Goal: Information Seeking & Learning: Find contact information

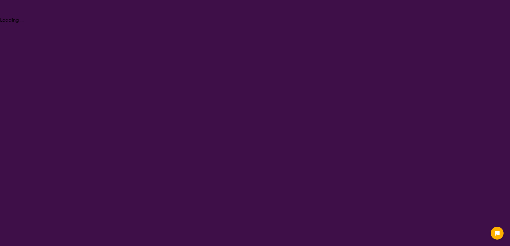
select select "NDIS Plan management"
select select "NDIS"
select select "NDIS Plan management"
select select "NDIS"
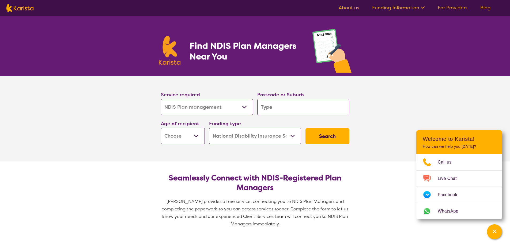
click at [269, 105] on input "search" at bounding box center [303, 107] width 92 height 17
type input "3156"
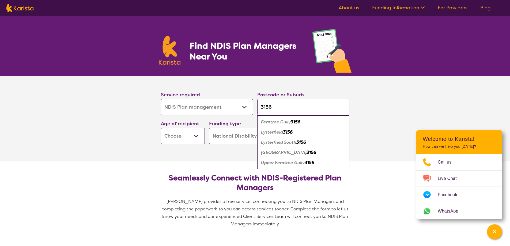
click at [272, 122] on em "Ferntree Gully" at bounding box center [276, 122] width 30 height 6
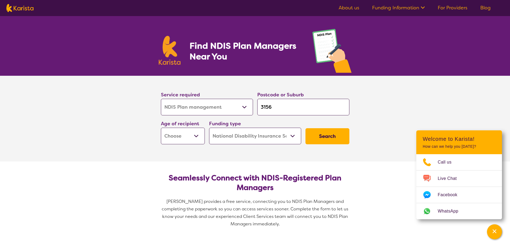
click at [174, 135] on select "Early Childhood - 0 to 9 Child - 10 to 11 Adolescent - 12 to 17 Adult - 18 to 6…" at bounding box center [183, 136] width 44 height 17
select select "AS"
click at [161, 128] on select "Early Childhood - 0 to 9 Child - 10 to 11 Adolescent - 12 to 17 Adult - 18 to 6…" at bounding box center [183, 136] width 44 height 17
select select "AS"
click at [321, 139] on button "Search" at bounding box center [327, 136] width 44 height 16
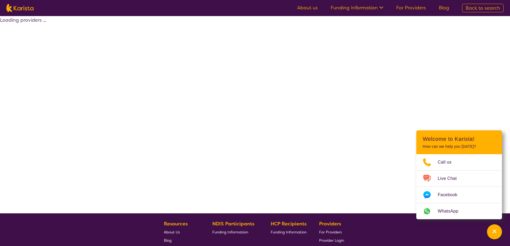
select select "by_score"
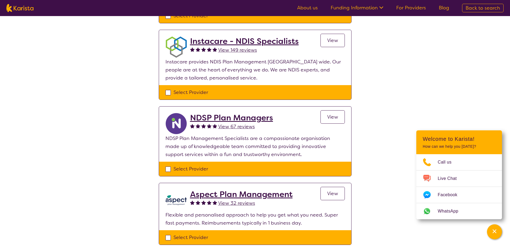
scroll to position [134, 0]
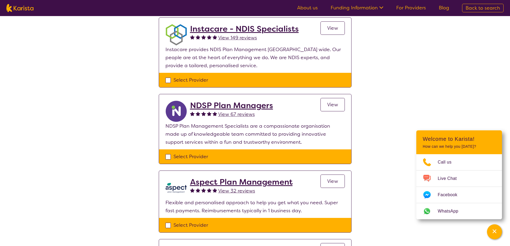
click at [212, 107] on h2 "NDSP Plan Managers" at bounding box center [231, 106] width 83 height 10
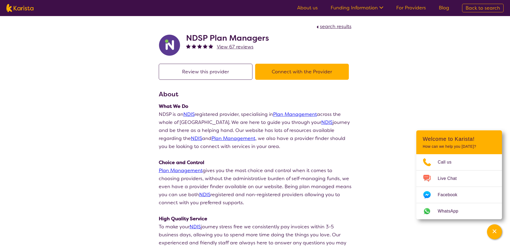
select select "by_score"
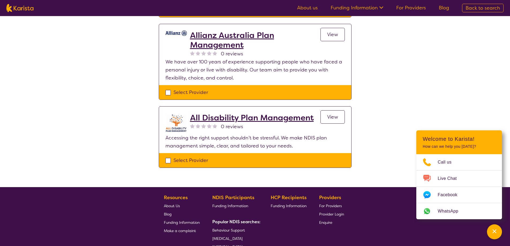
scroll to position [535, 0]
